Goal: Information Seeking & Learning: Learn about a topic

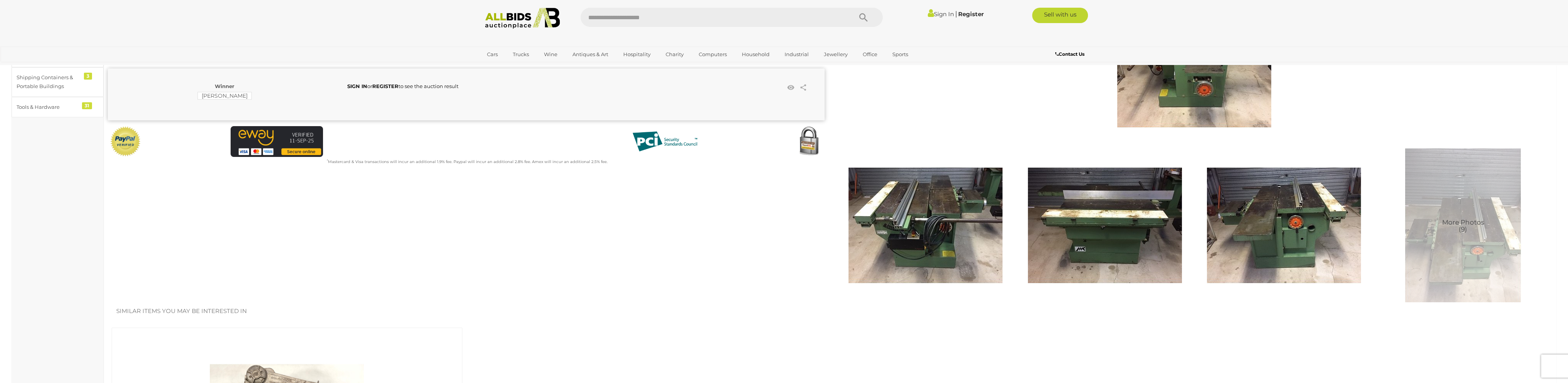
scroll to position [77, 0]
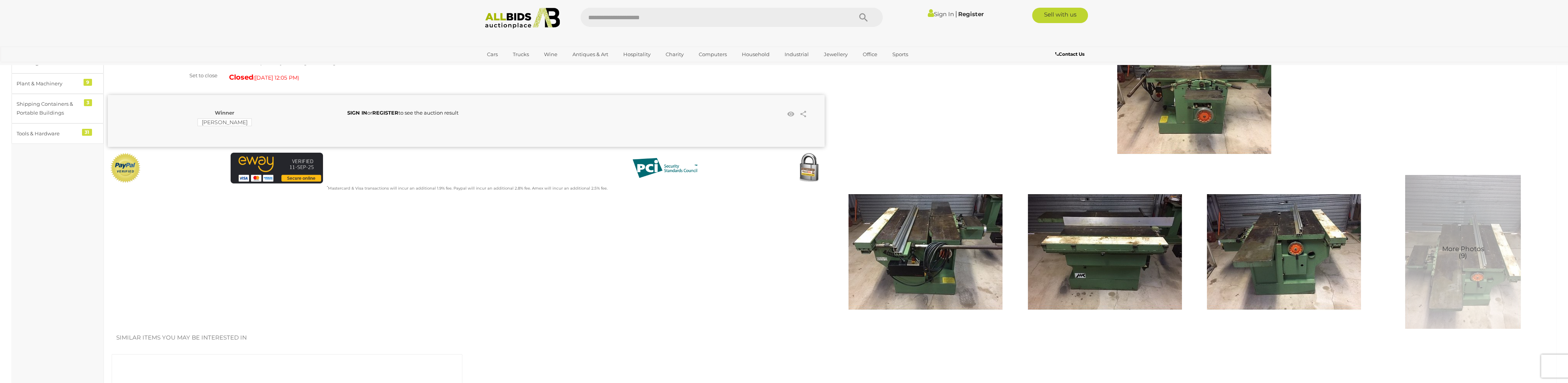
click at [932, 233] on img at bounding box center [925, 252] width 154 height 154
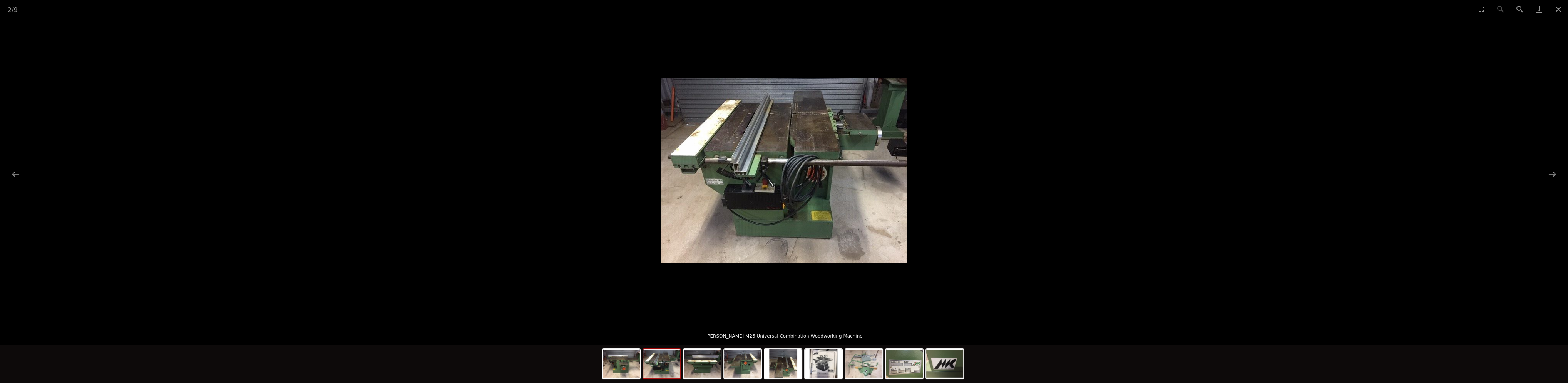
click at [793, 151] on img at bounding box center [784, 170] width 247 height 185
click at [1556, 178] on button "Next slide" at bounding box center [1552, 174] width 16 height 15
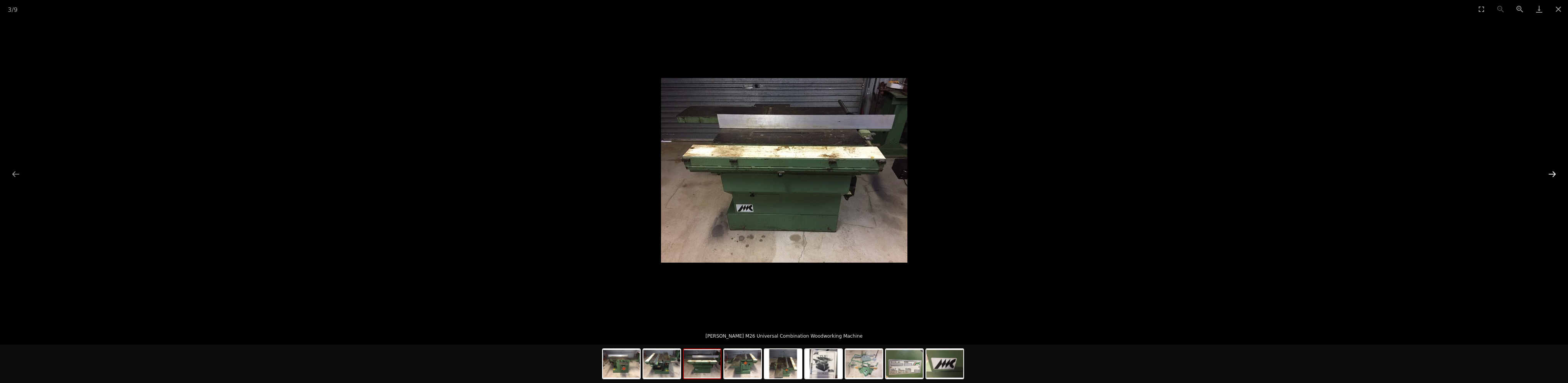
click at [1556, 178] on button "Next slide" at bounding box center [1552, 174] width 16 height 15
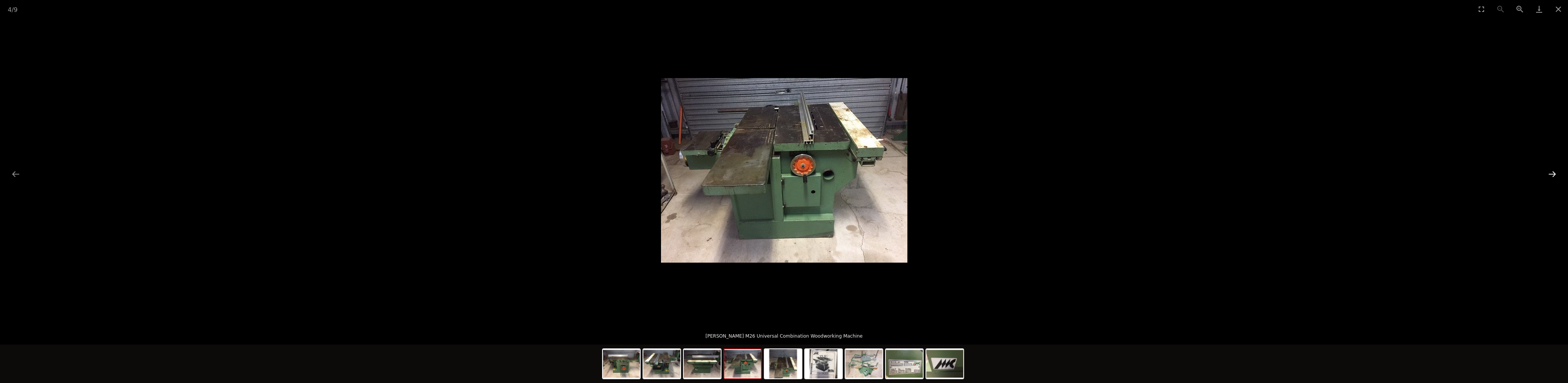
click at [1556, 178] on button "Next slide" at bounding box center [1552, 174] width 16 height 15
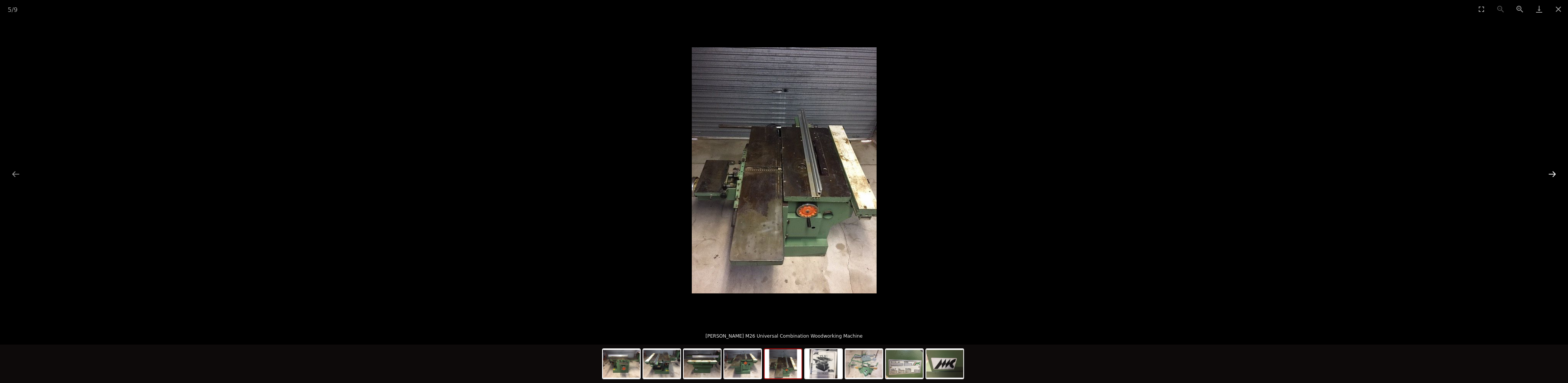
click at [1556, 178] on button "Next slide" at bounding box center [1552, 174] width 16 height 15
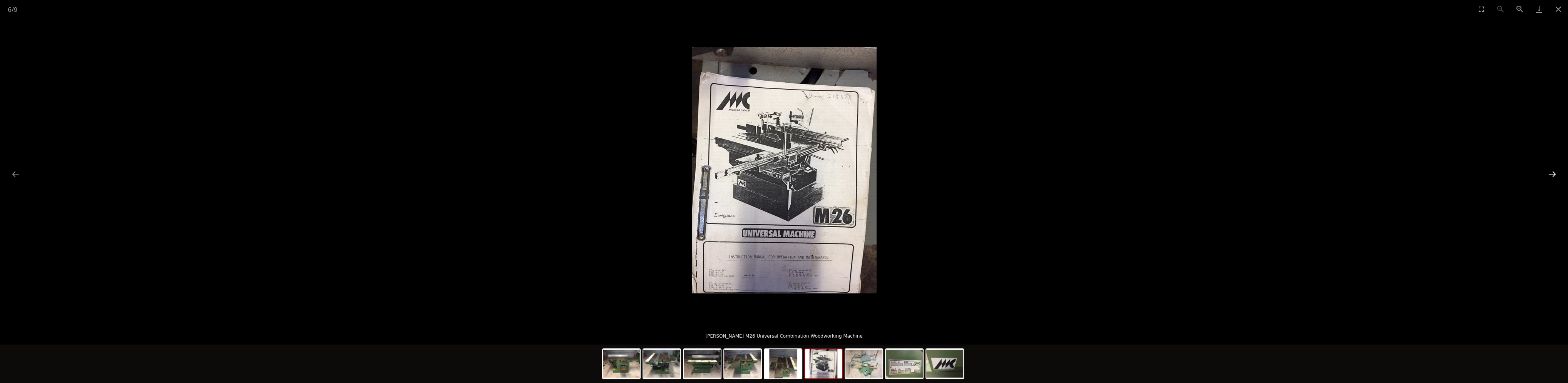
click at [1556, 178] on button "Next slide" at bounding box center [1552, 174] width 16 height 15
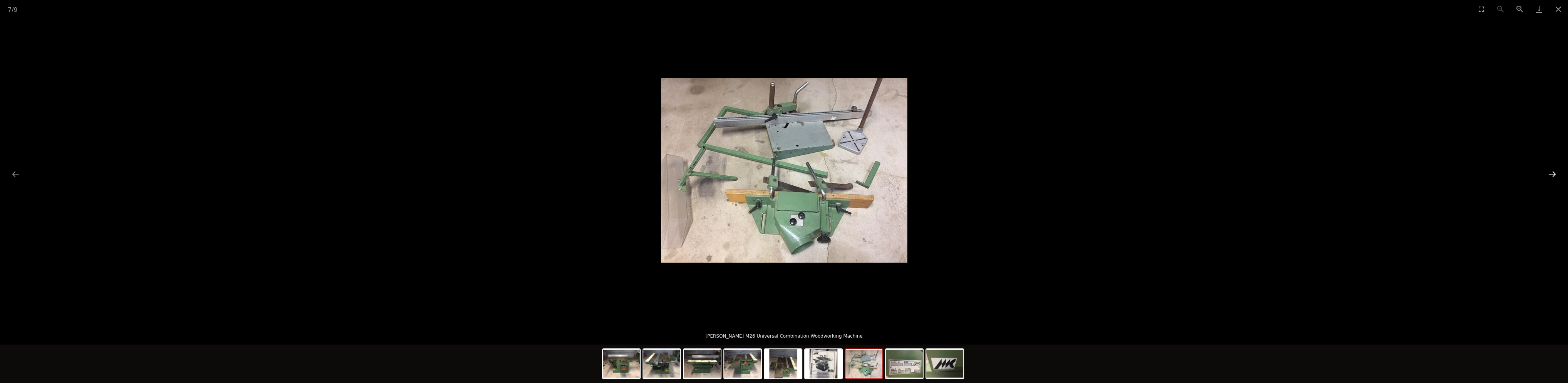
click at [1556, 178] on button "Next slide" at bounding box center [1552, 174] width 16 height 15
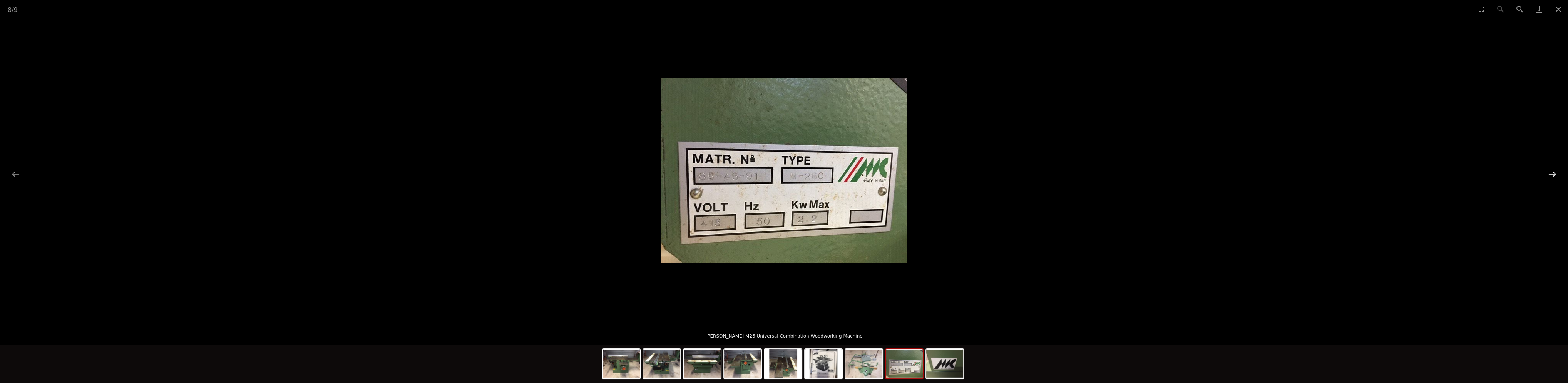
click at [1556, 178] on button "Next slide" at bounding box center [1552, 174] width 16 height 15
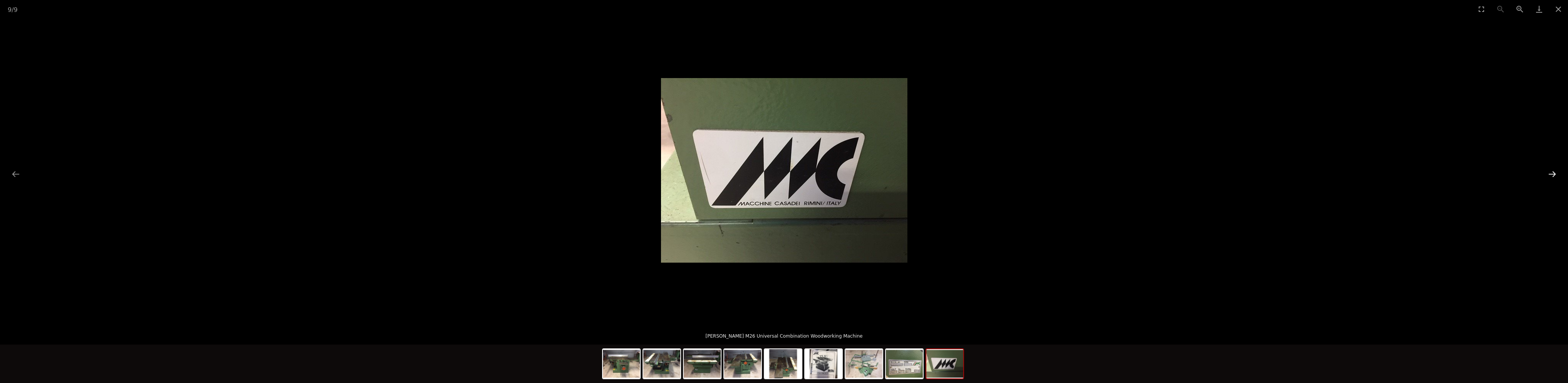
click at [1556, 178] on button "Next slide" at bounding box center [1552, 174] width 16 height 15
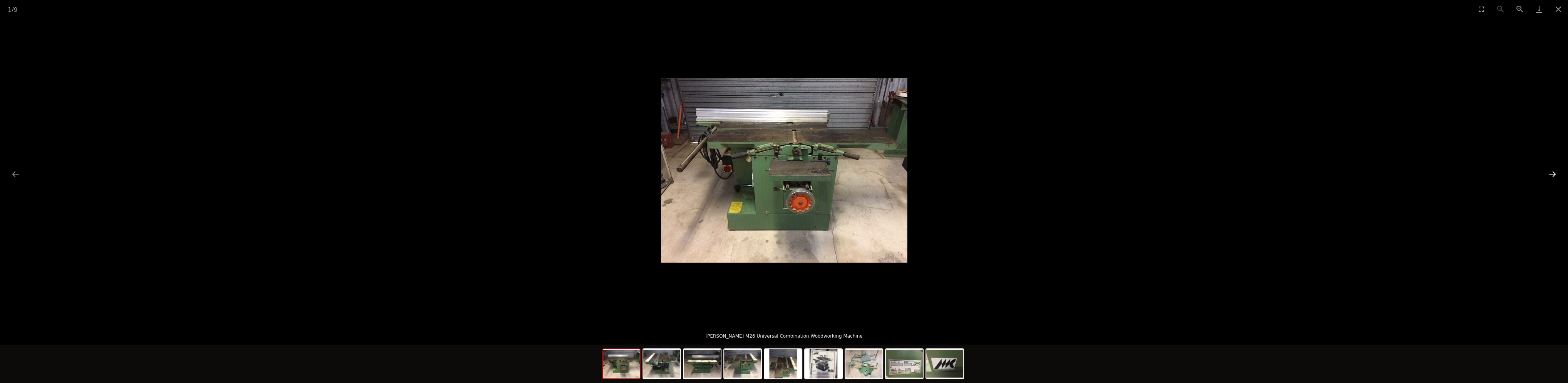
click at [1556, 178] on button "Next slide" at bounding box center [1552, 174] width 16 height 15
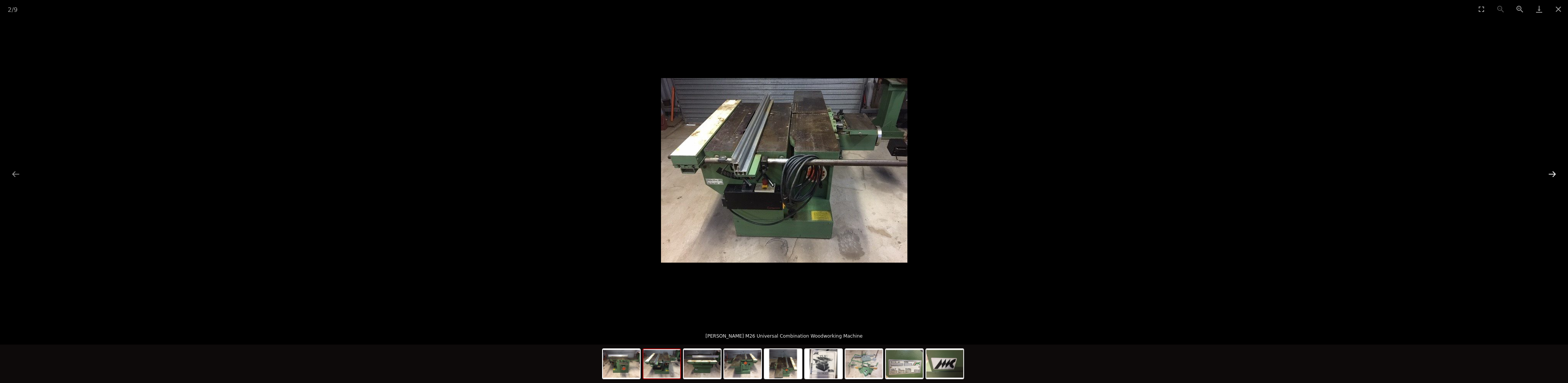
click at [1556, 178] on button "Next slide" at bounding box center [1552, 174] width 16 height 15
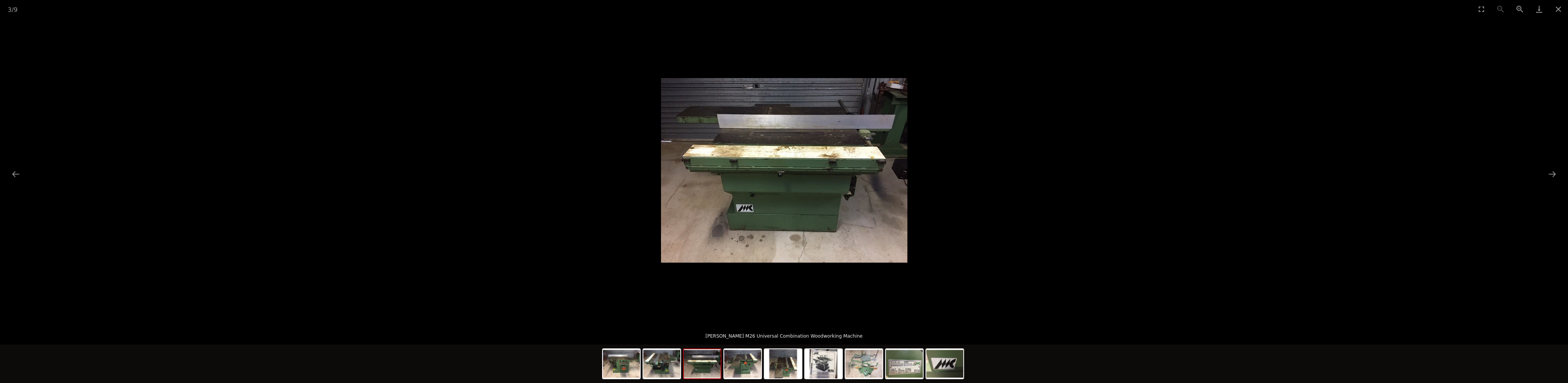
drag, startPoint x: 12, startPoint y: 174, endPoint x: 65, endPoint y: 178, distance: 53.2
click at [13, 174] on button "Previous slide" at bounding box center [16, 174] width 16 height 15
